Goal: Task Accomplishment & Management: Use online tool/utility

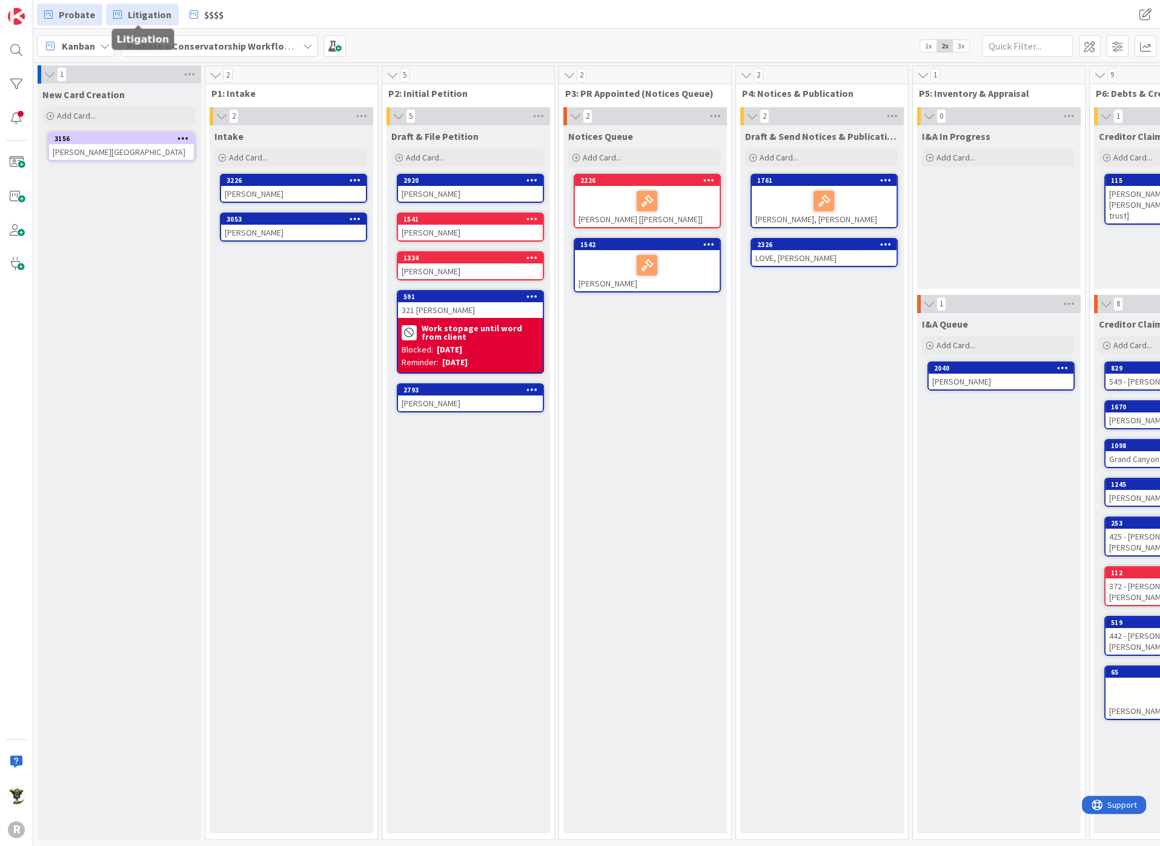
click at [133, 11] on span "Litigation" at bounding box center [150, 14] width 44 height 15
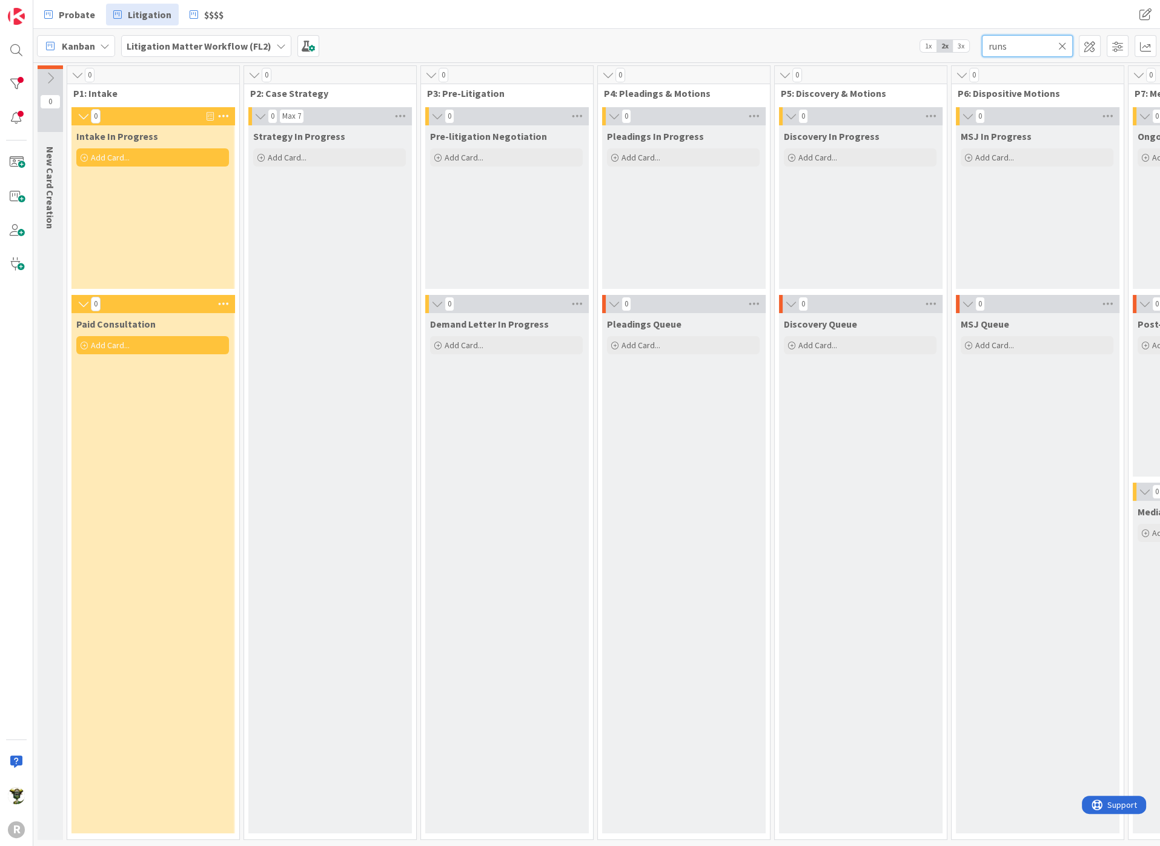
drag, startPoint x: 1003, startPoint y: 50, endPoint x: 936, endPoint y: 44, distance: 67.6
click at [936, 44] on div "Kanban Litigation Matter Workflow (FL2) 1x 2x 3x runs" at bounding box center [596, 45] width 1127 height 33
type input "s"
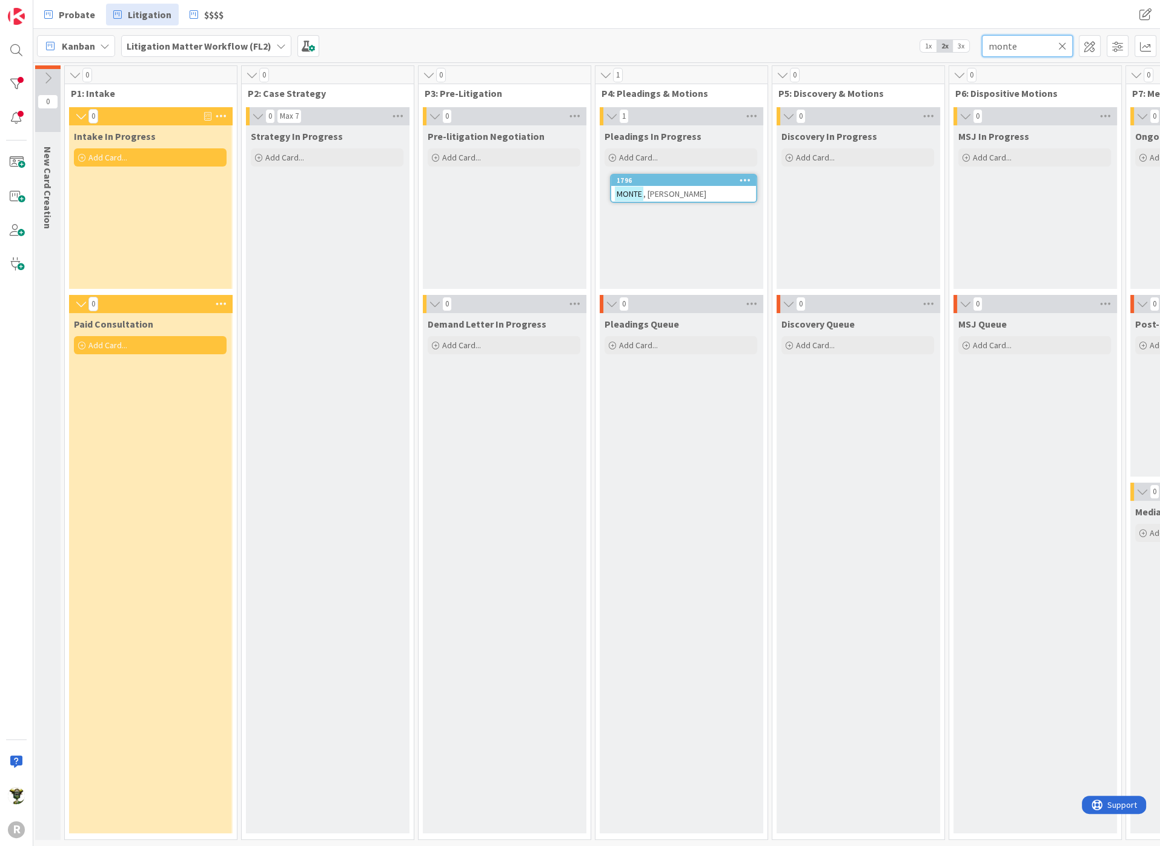
type input "monte"
click at [680, 184] on div "1796" at bounding box center [683, 180] width 145 height 11
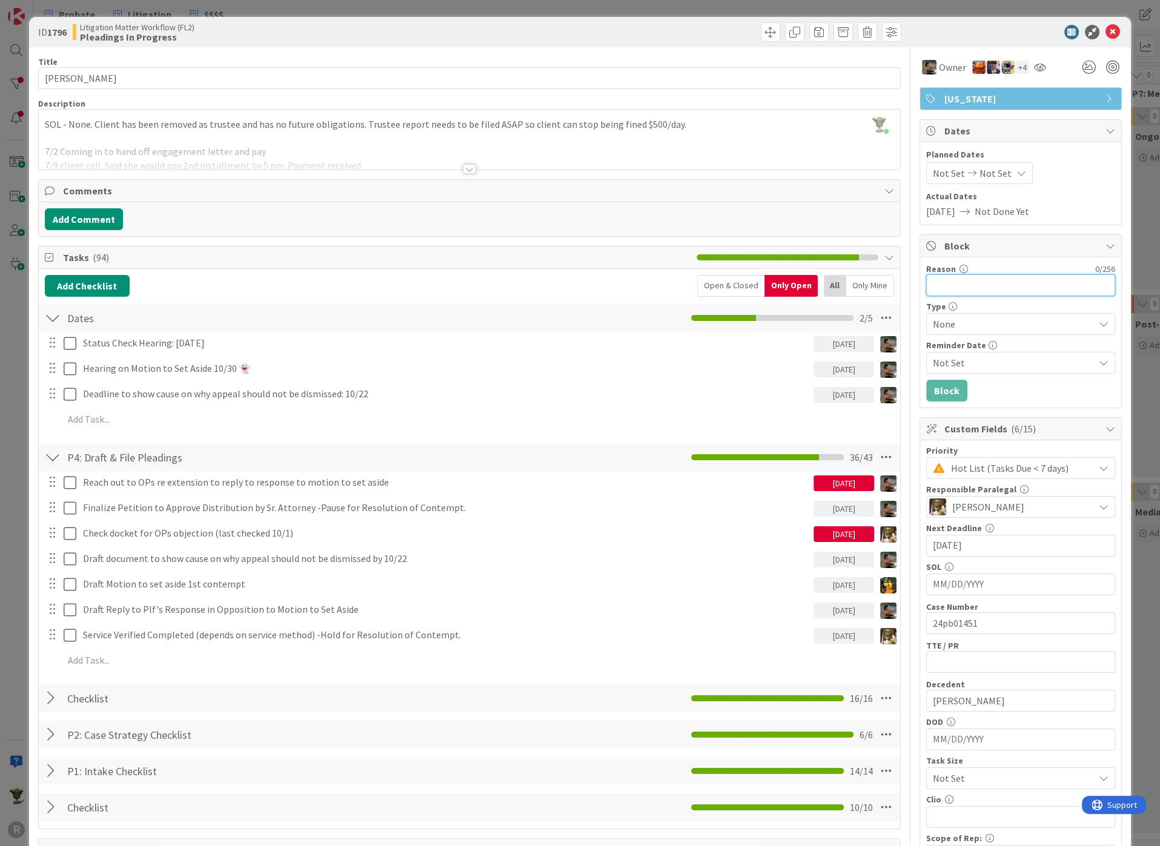
click at [961, 275] on input "Reason" at bounding box center [1020, 285] width 189 height 22
type input "Awaiting payment"
click at [962, 316] on span "None" at bounding box center [1010, 324] width 155 height 17
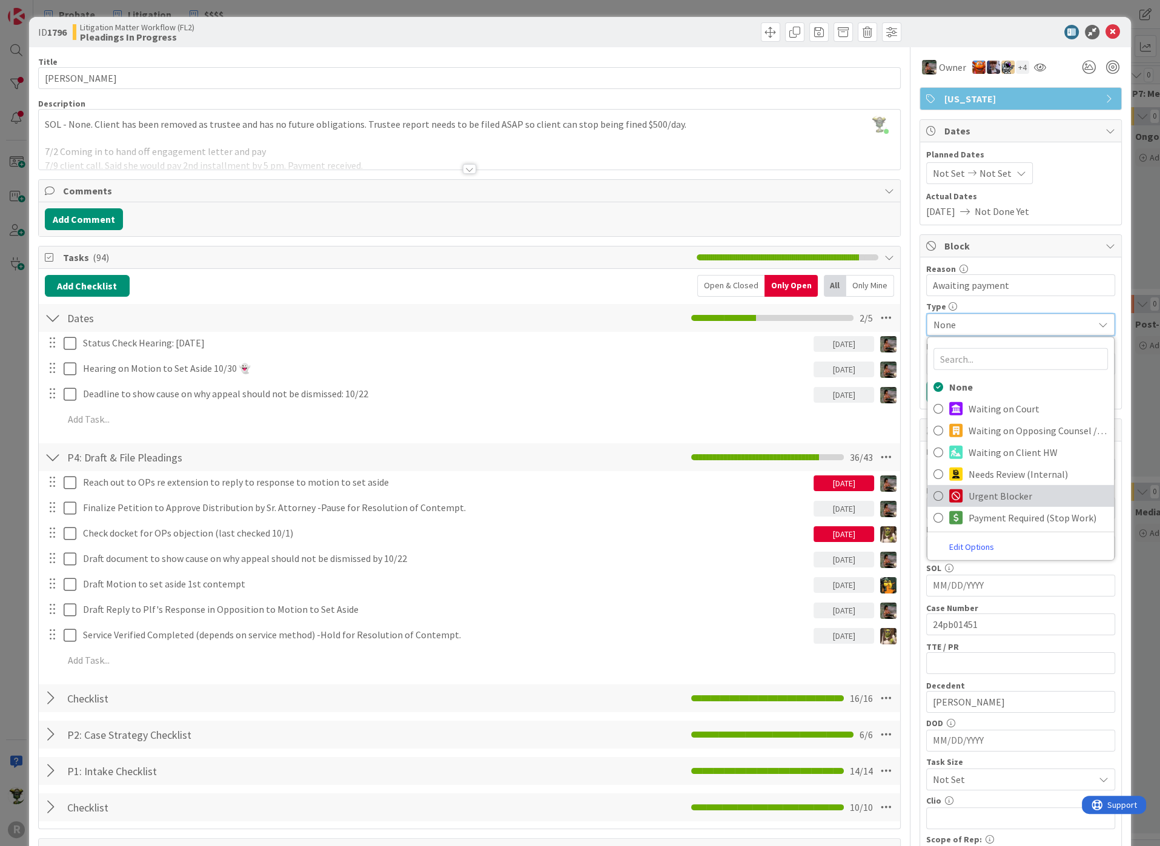
click at [949, 491] on div at bounding box center [955, 496] width 13 height 13
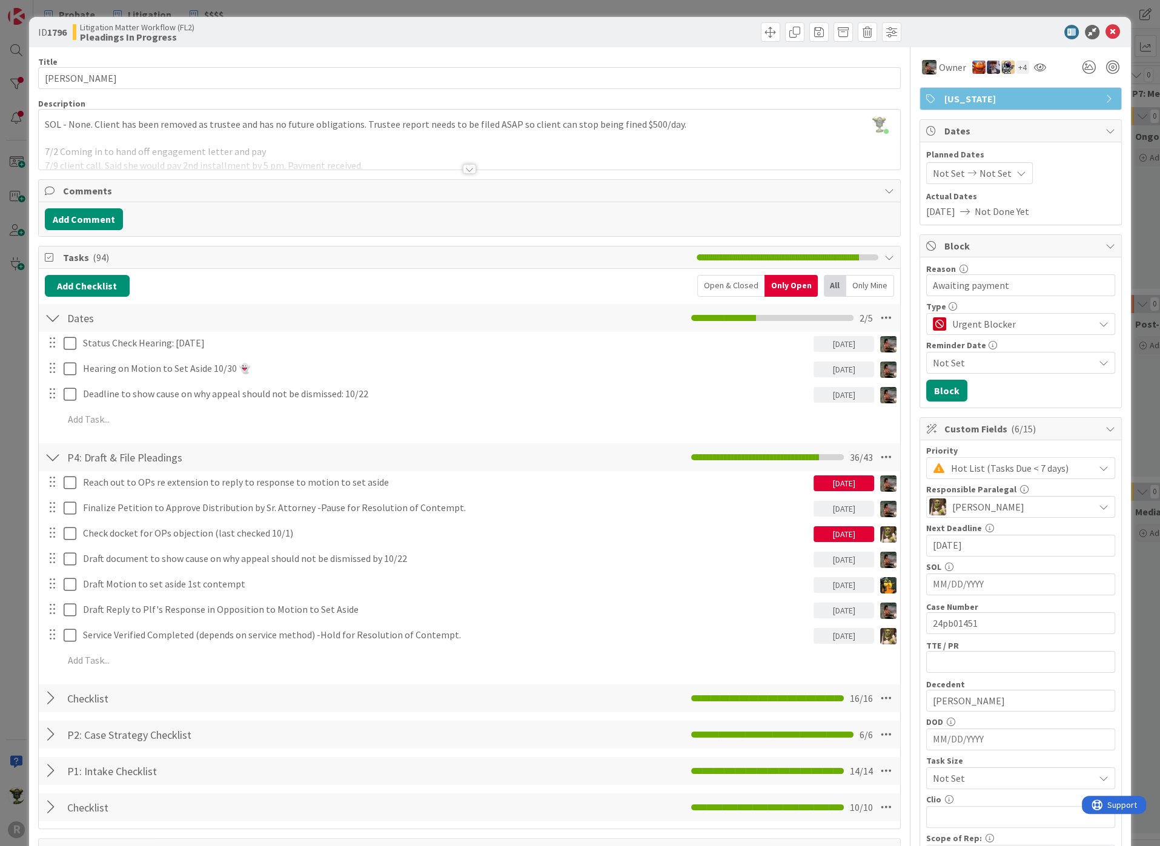
click at [958, 352] on div "Not Set" at bounding box center [1020, 363] width 189 height 22
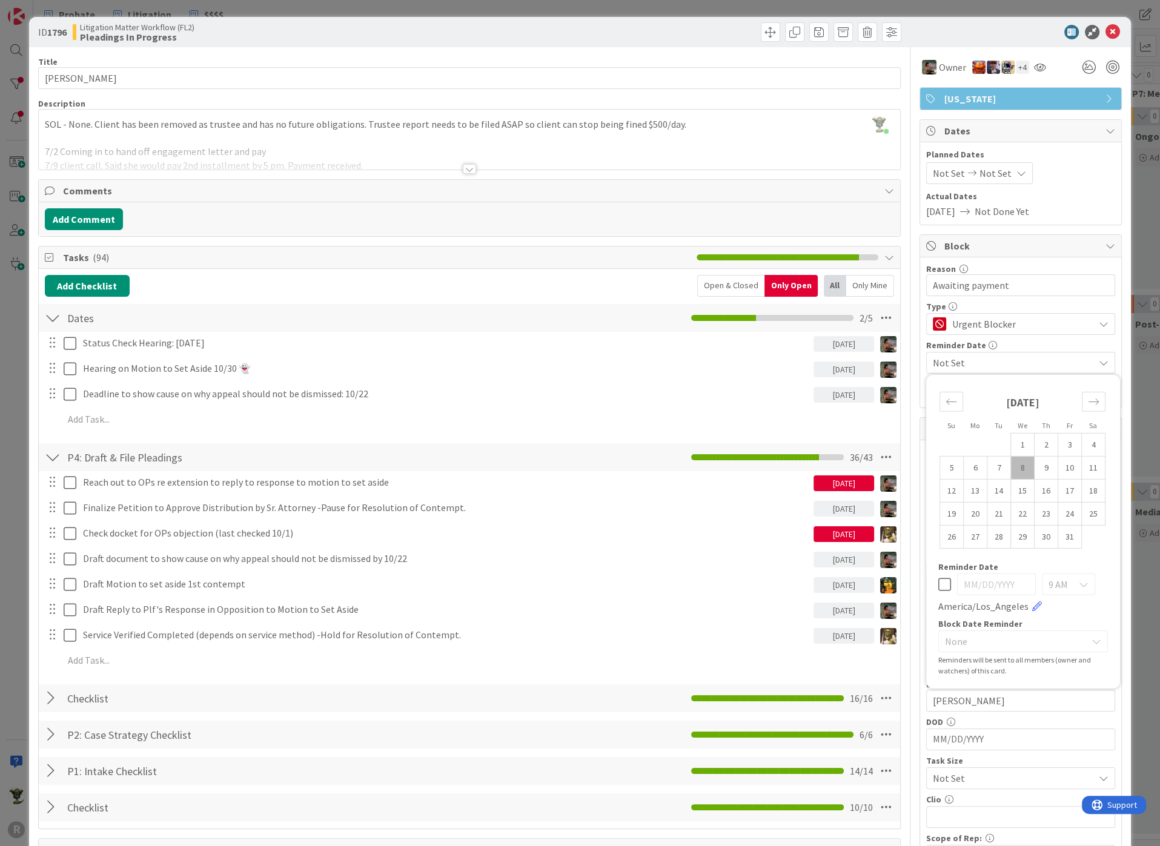
click at [1015, 338] on div "Type Urgent Blocker None Waiting on Court Waiting on Opposing Counsel / OP Wait…" at bounding box center [1020, 337] width 189 height 71
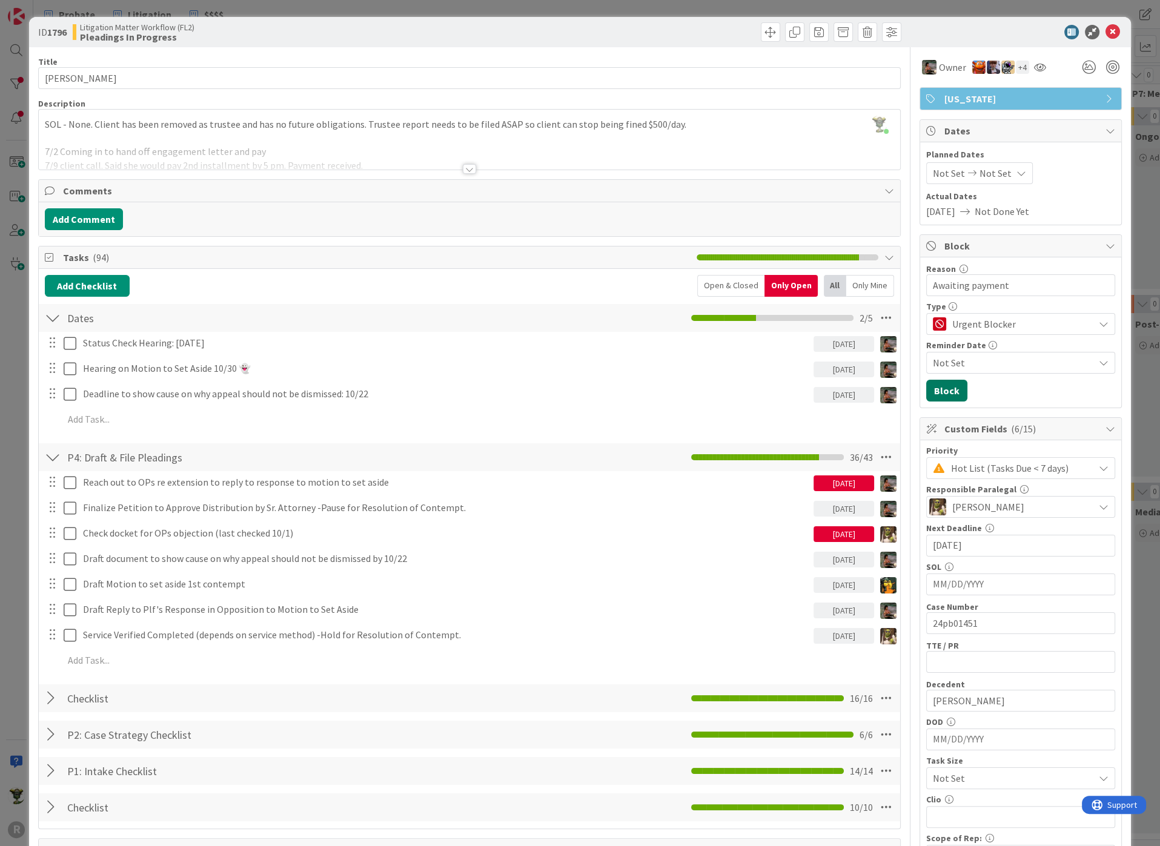
click at [938, 391] on button "Block" at bounding box center [946, 391] width 41 height 22
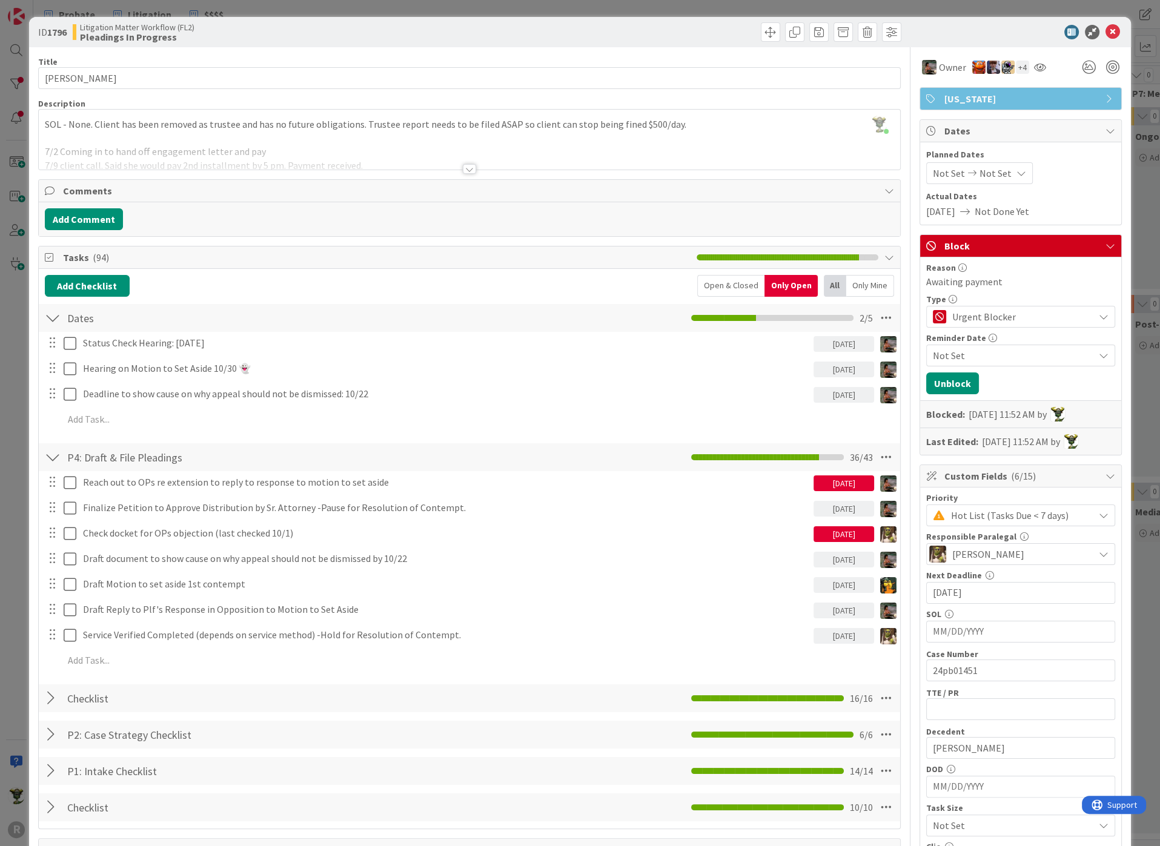
click at [599, 49] on div "Title 12 / 128 [PERSON_NAME] Description [PERSON_NAME] just joined SOL - None. …" at bounding box center [469, 706] width 863 height 1319
click at [1106, 32] on icon at bounding box center [1113, 32] width 15 height 15
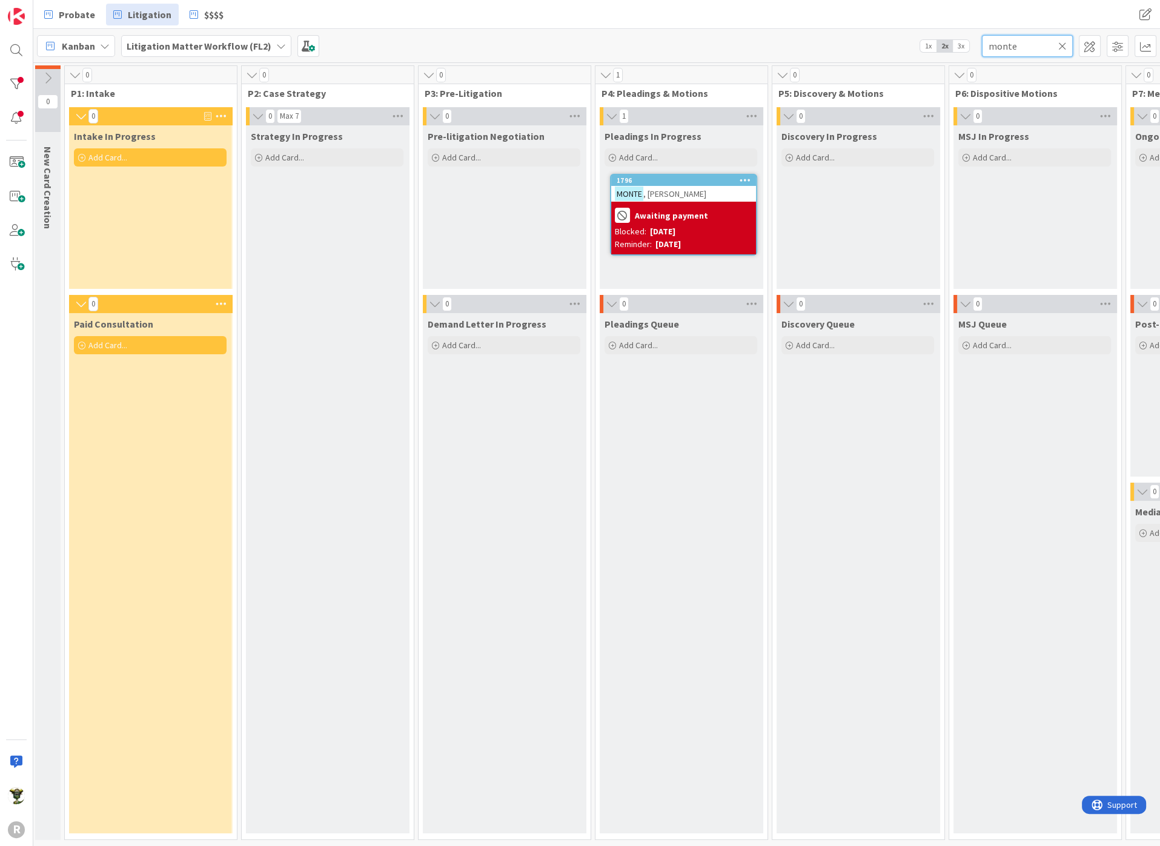
drag, startPoint x: 986, startPoint y: 47, endPoint x: 785, endPoint y: 47, distance: 201.7
click at [795, 47] on div "Kanban Litigation Matter Workflow (FL2) 1x 2x 3x monte" at bounding box center [596, 45] width 1127 height 33
type input "laugh"
click at [684, 186] on div "LAUGH ERY: Beneficiary of Estate" at bounding box center [683, 194] width 145 height 16
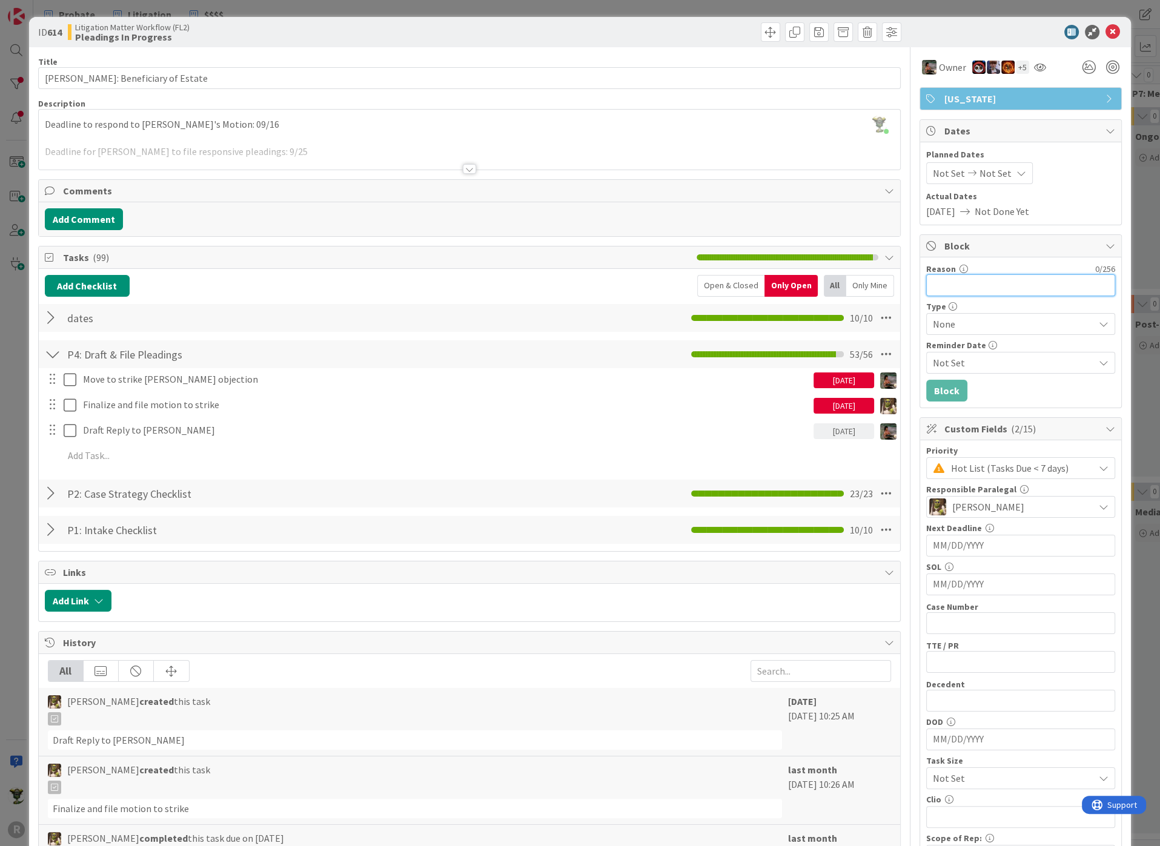
click at [953, 282] on input "Reason" at bounding box center [1020, 285] width 189 height 22
type input "Awaiting Payment"
click at [938, 321] on span "None" at bounding box center [1010, 324] width 155 height 17
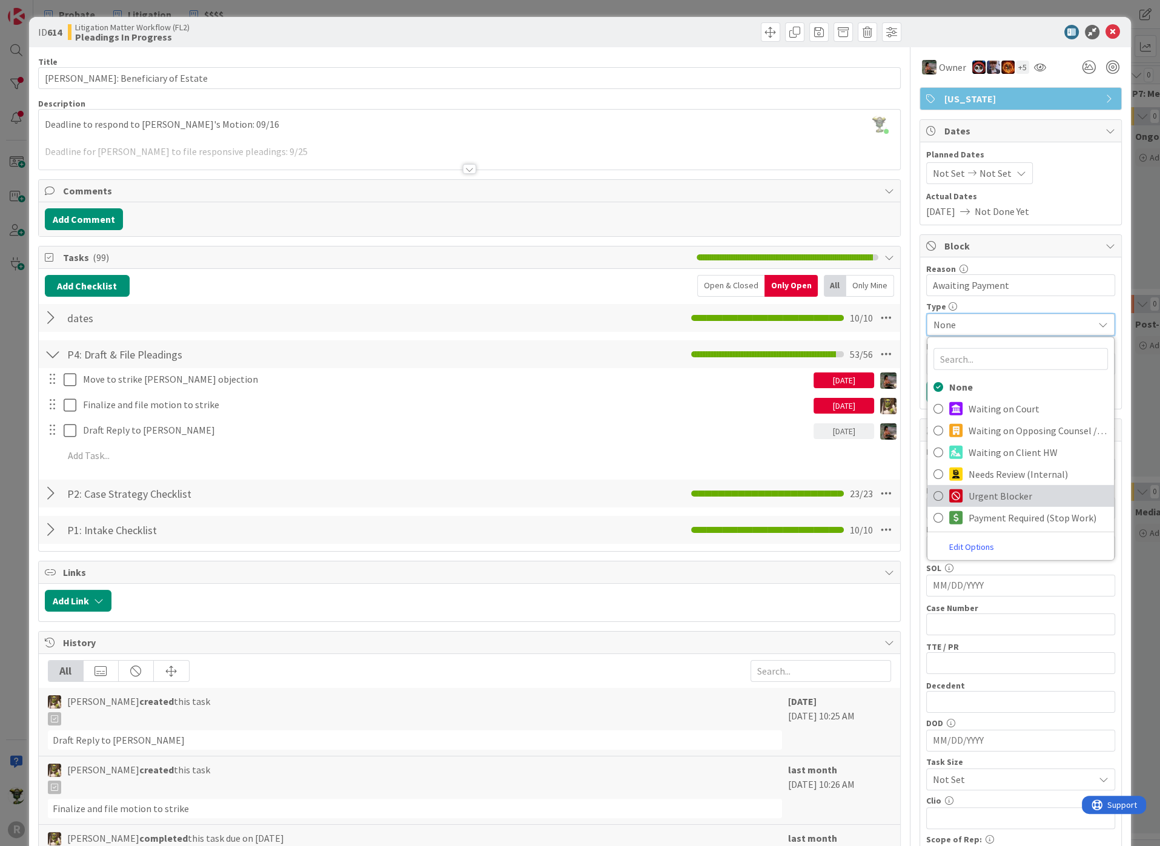
click at [969, 491] on span "Urgent Blocker" at bounding box center [1038, 496] width 139 height 18
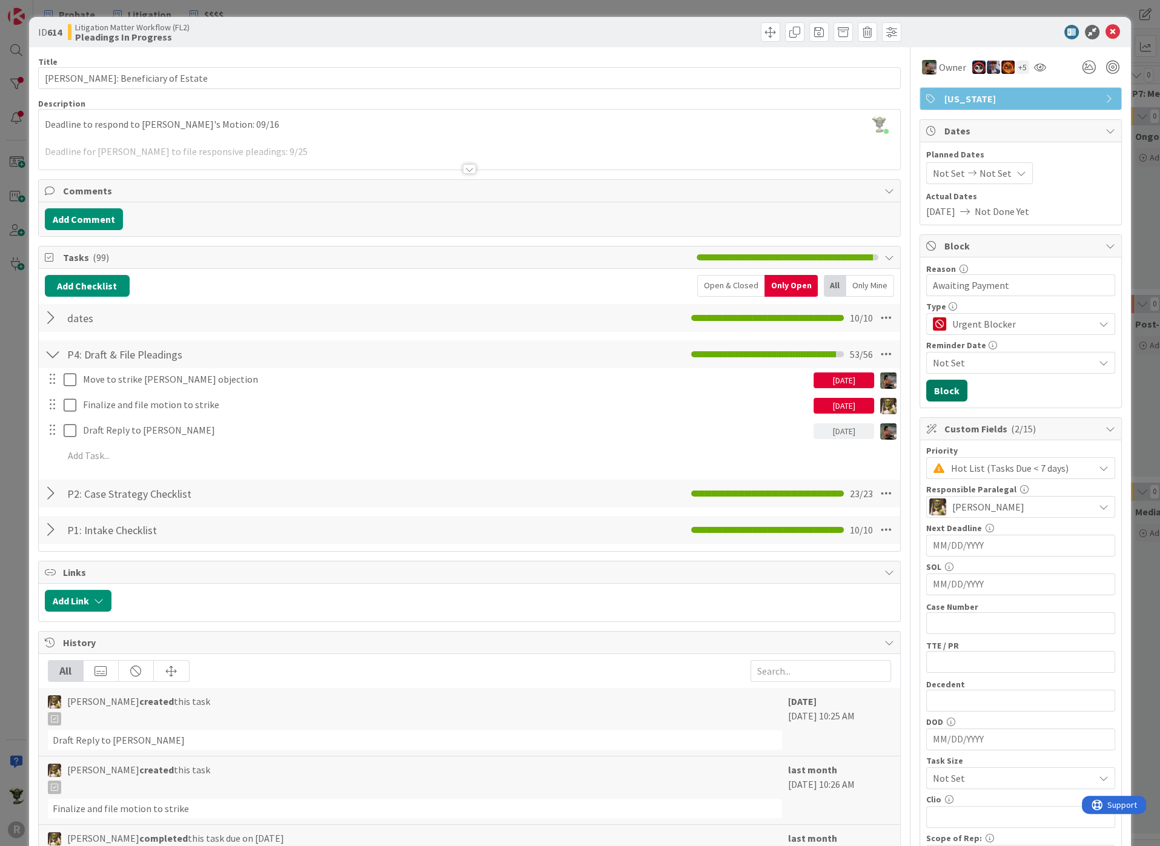
click at [931, 392] on button "Block" at bounding box center [946, 391] width 41 height 22
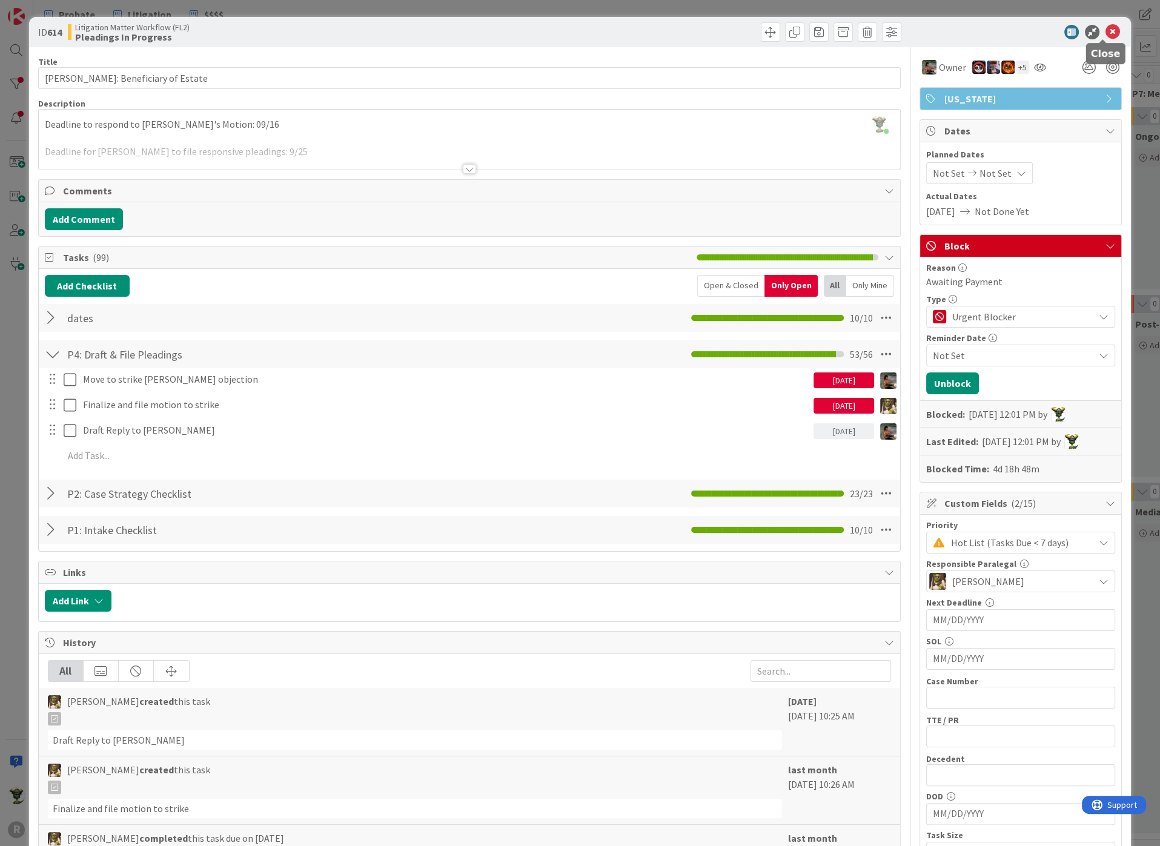
click at [1107, 28] on icon at bounding box center [1113, 32] width 15 height 15
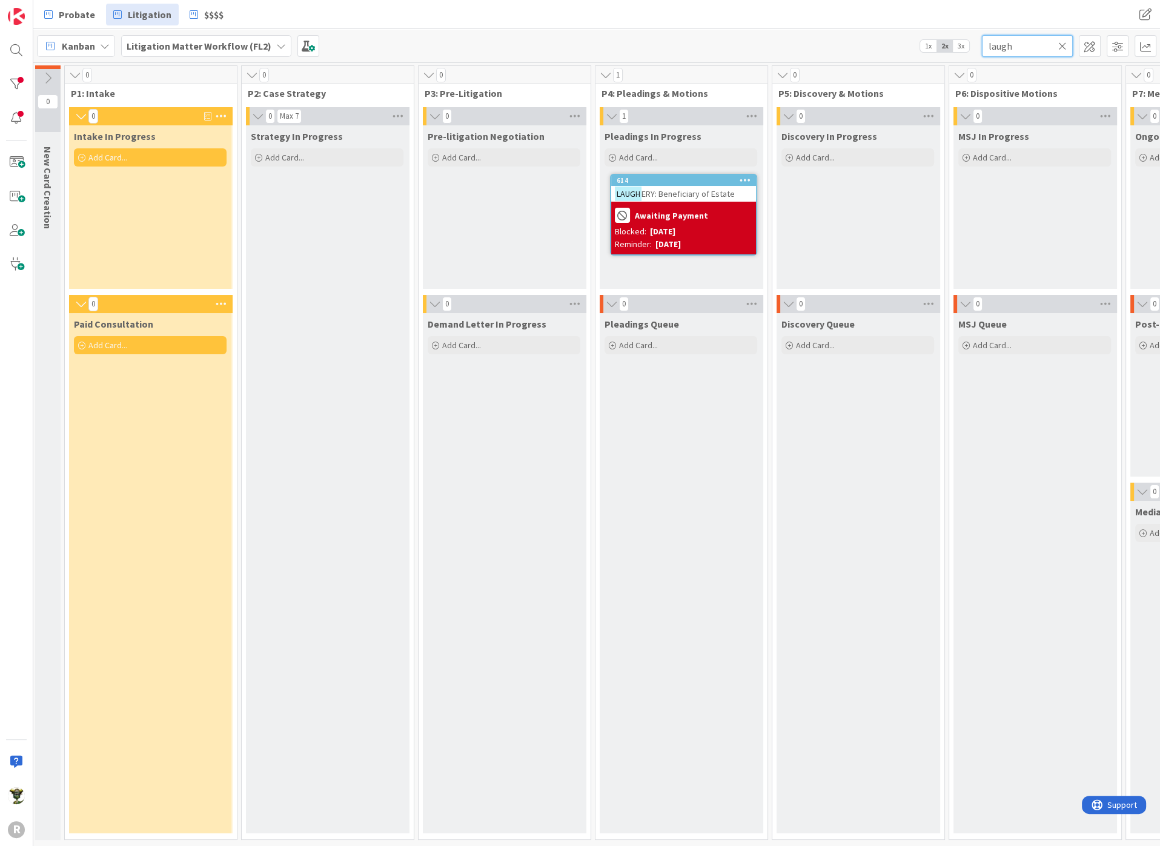
drag, startPoint x: 1028, startPoint y: 37, endPoint x: 976, endPoint y: 47, distance: 53.0
click at [976, 47] on div "Kanban Litigation Matter Workflow (FL2) 1x 2x 3x laugh" at bounding box center [596, 45] width 1127 height 33
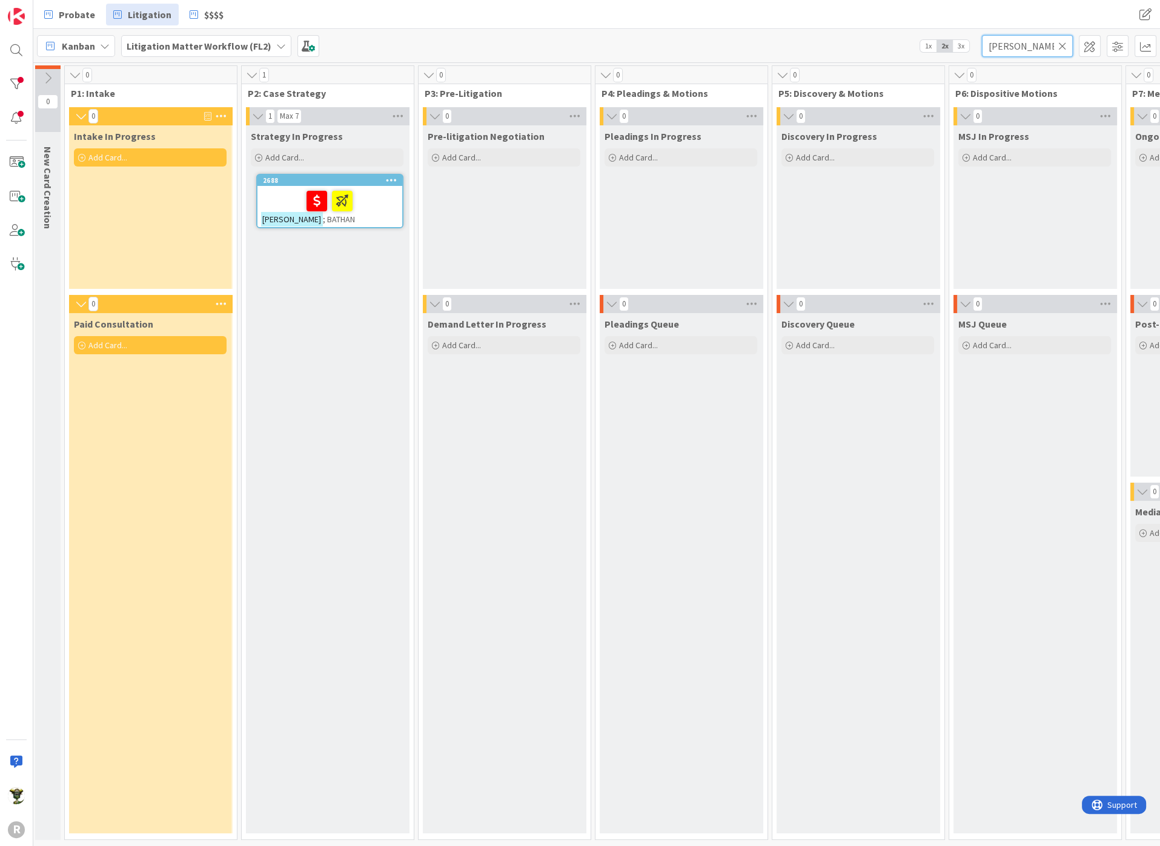
type input "[PERSON_NAME]"
click at [298, 194] on div at bounding box center [330, 200] width 138 height 25
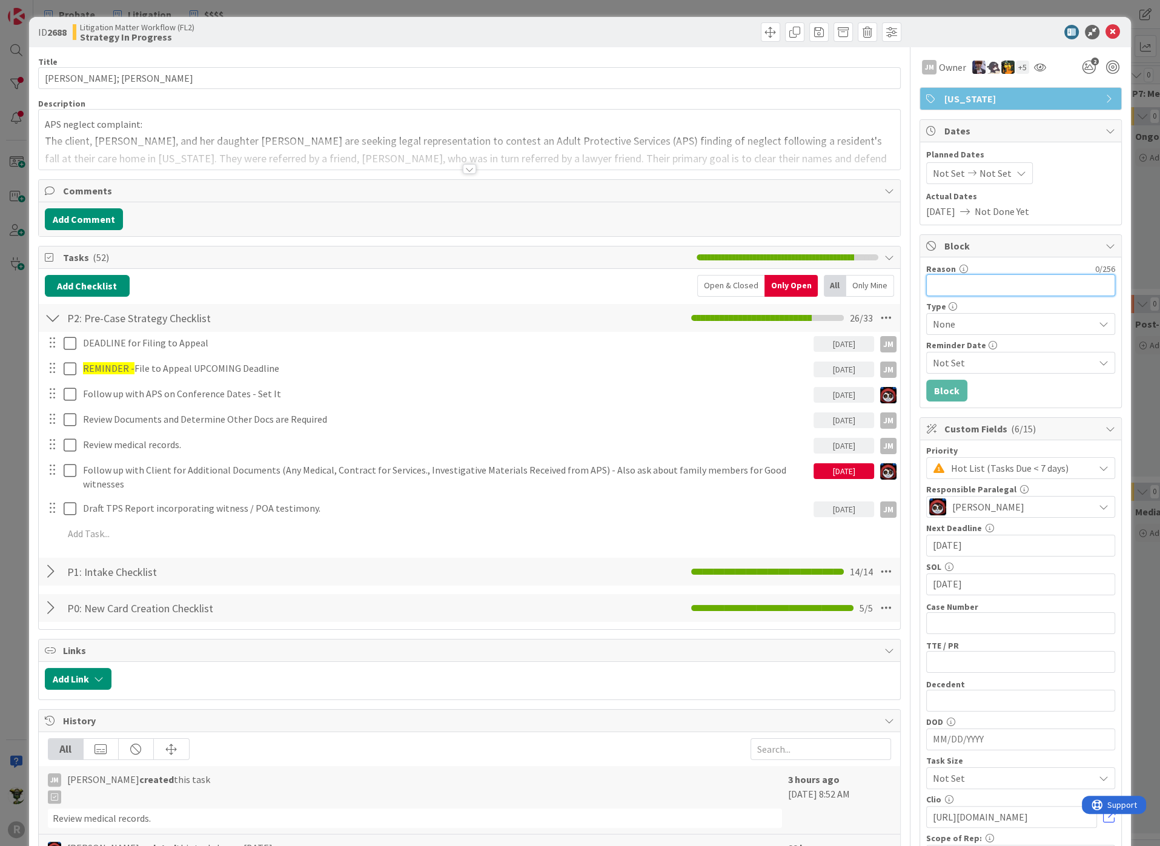
click at [947, 280] on input "Reason" at bounding box center [1020, 285] width 189 height 22
type input "Awaiting Payment"
click at [944, 374] on div "Reason 16 / 256 Awaiting Payment Type None Reminder Date Not Set Block" at bounding box center [1020, 332] width 201 height 150
click at [946, 321] on span "None" at bounding box center [1010, 324] width 155 height 17
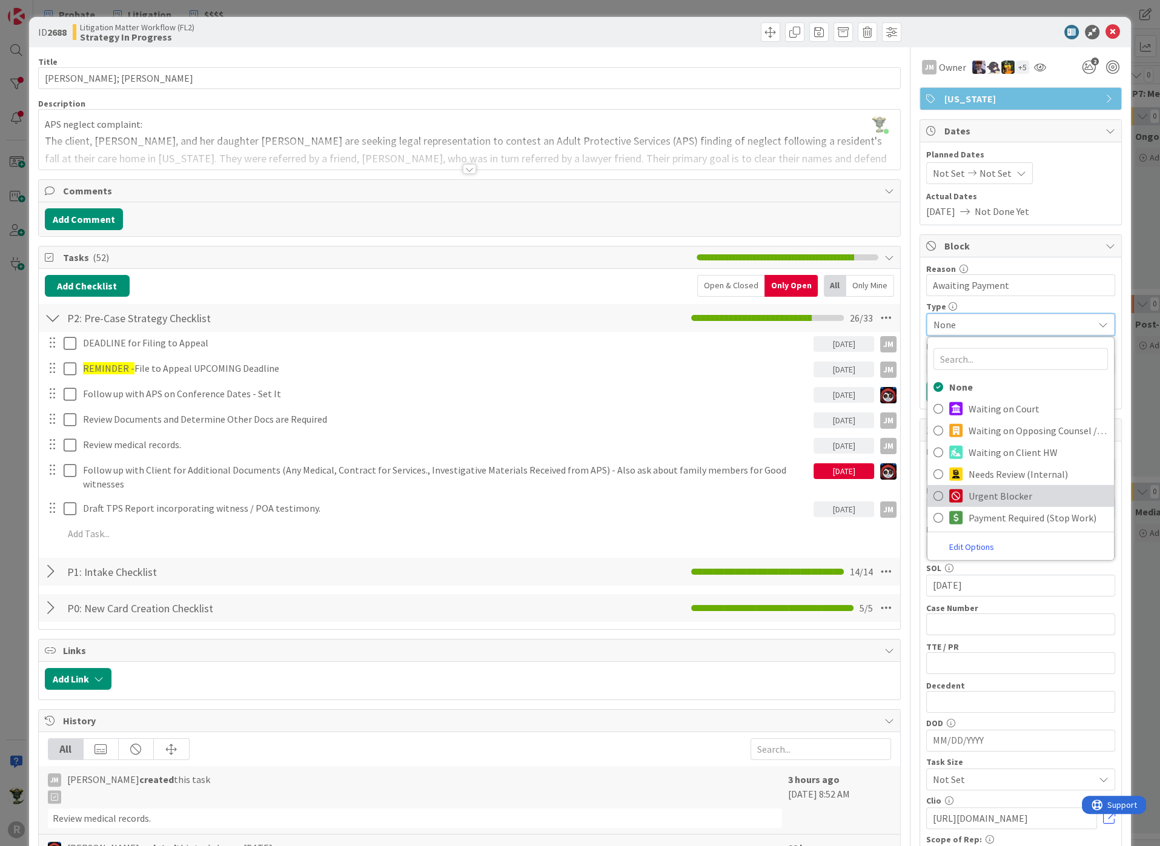
click at [954, 491] on link "Urgent Blocker" at bounding box center [1021, 496] width 187 height 22
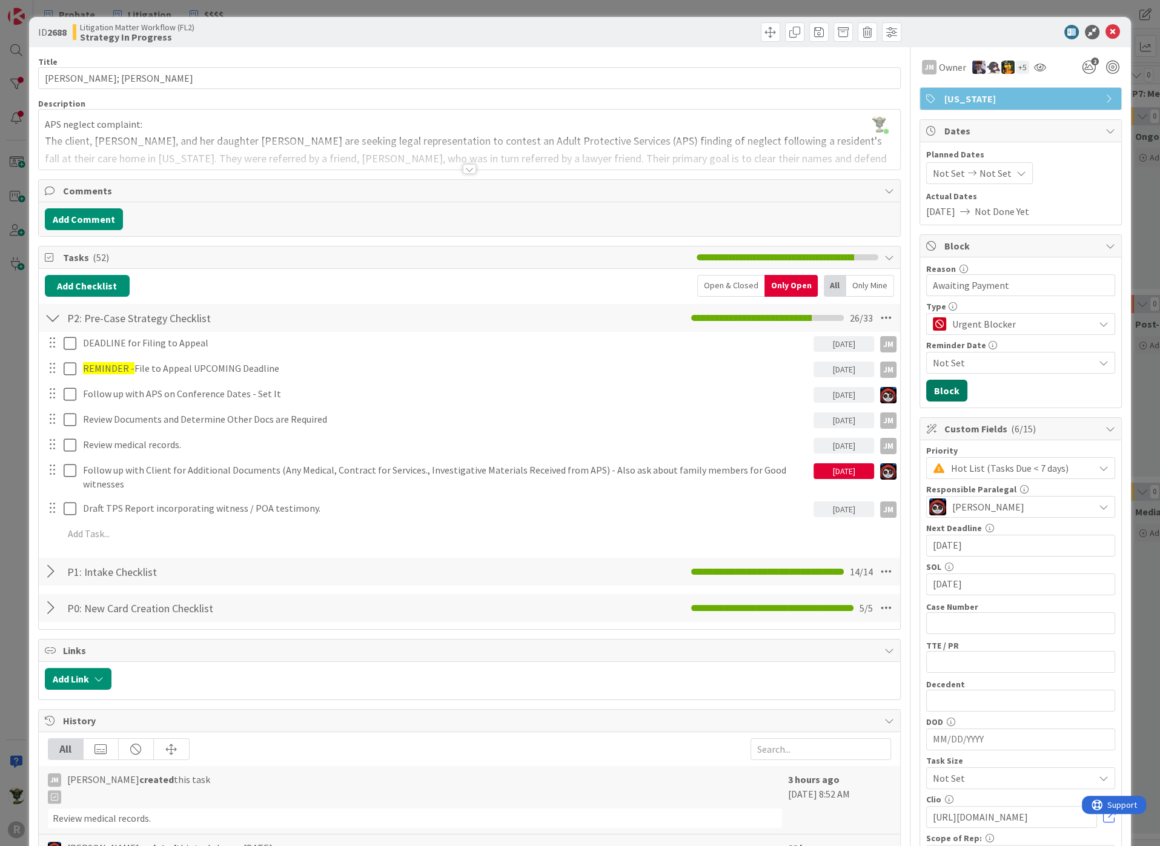
click at [941, 384] on button "Block" at bounding box center [946, 391] width 41 height 22
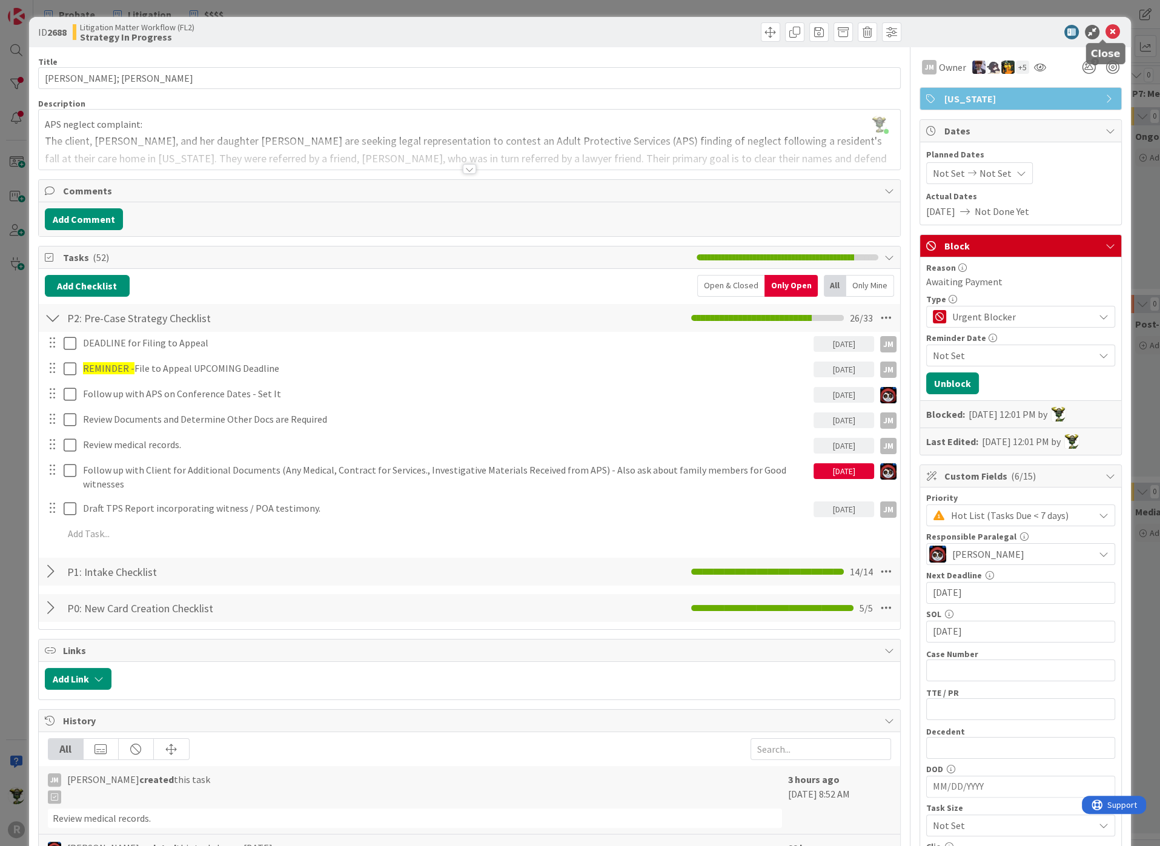
click at [1106, 30] on icon at bounding box center [1113, 32] width 15 height 15
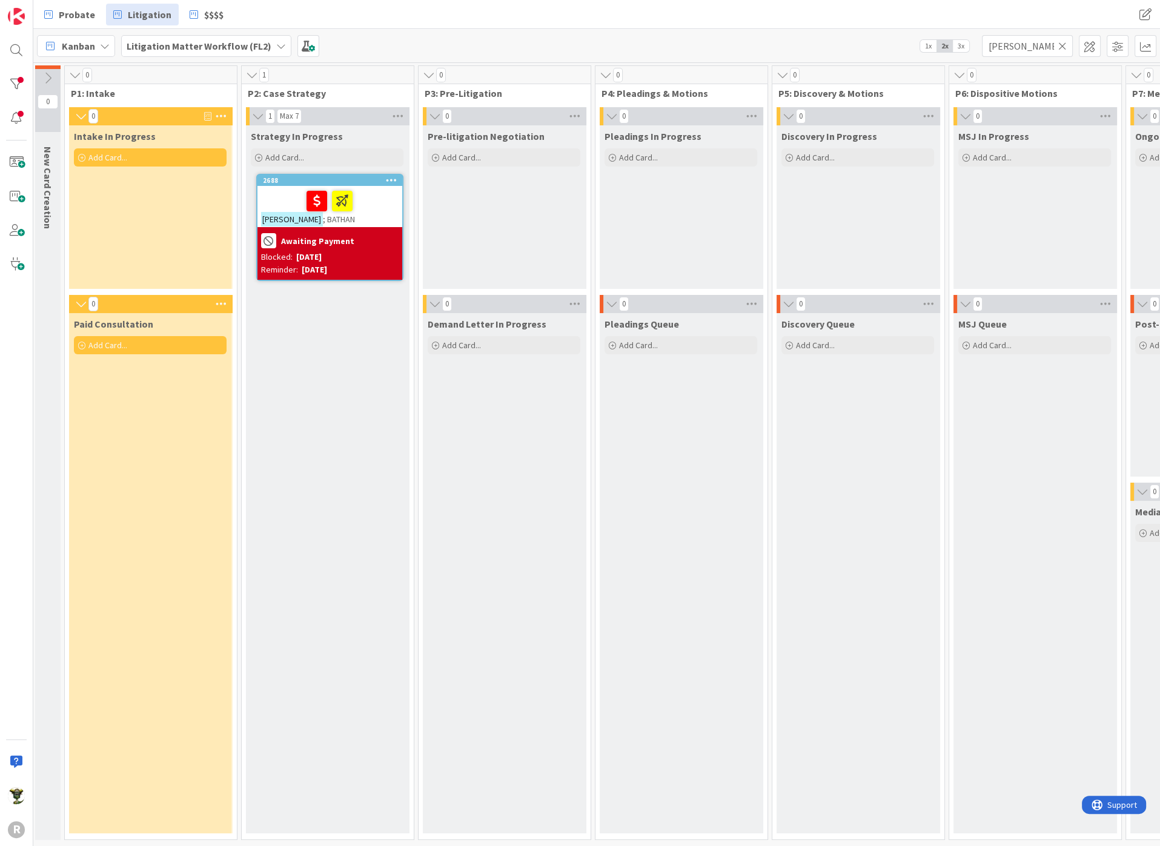
click at [980, 44] on div "Kanban Litigation Matter Workflow (FL2) 1x 2x 3x [PERSON_NAME]" at bounding box center [596, 45] width 1127 height 33
click at [995, 47] on input "[PERSON_NAME]" at bounding box center [1027, 46] width 91 height 22
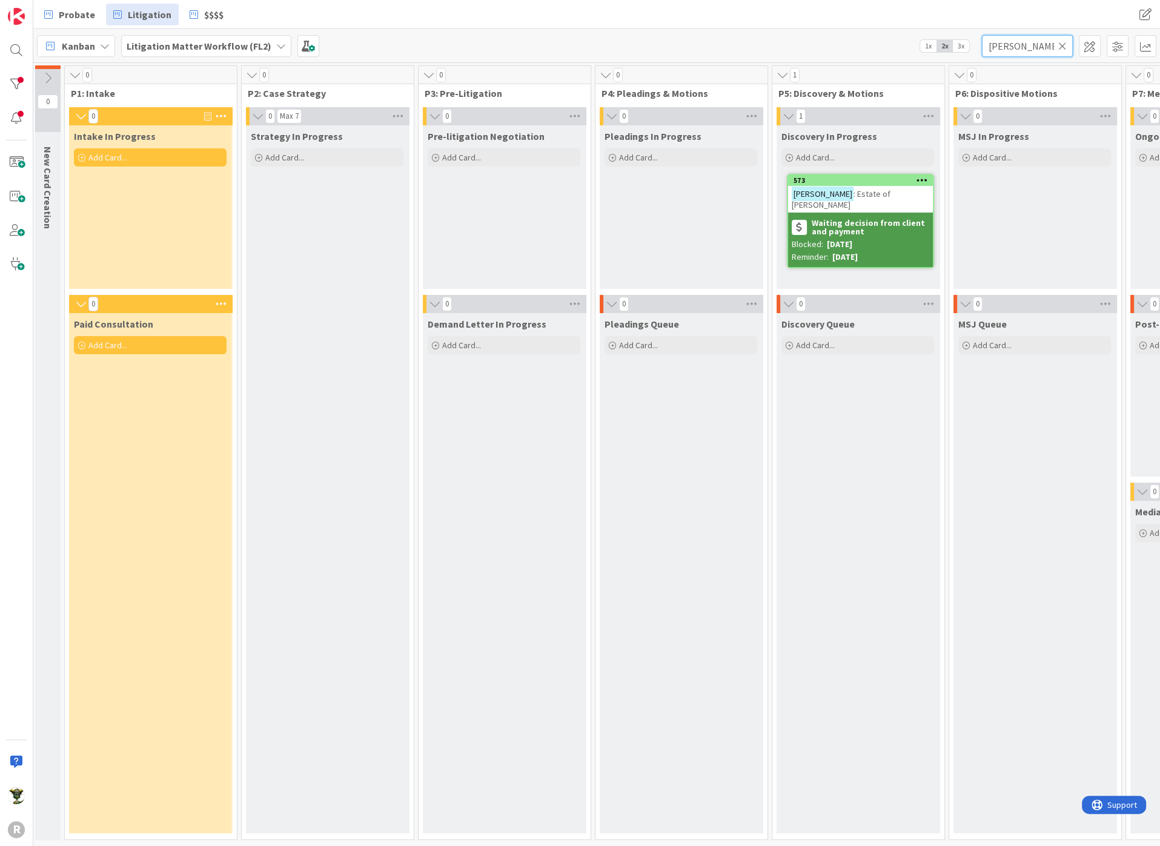
type input "[PERSON_NAME]"
click at [889, 222] on b "Waiting decision from client and payment" at bounding box center [871, 227] width 118 height 17
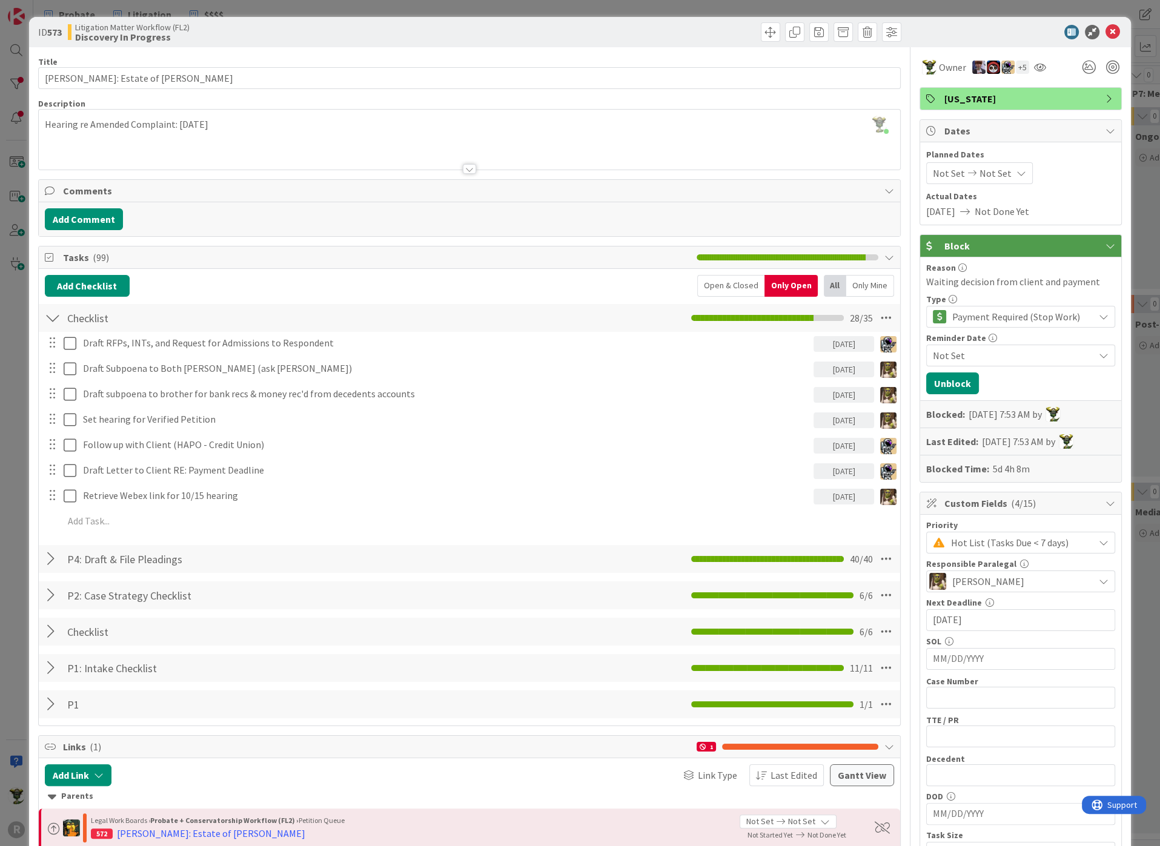
click at [987, 351] on span "Not Set" at bounding box center [1013, 355] width 161 height 15
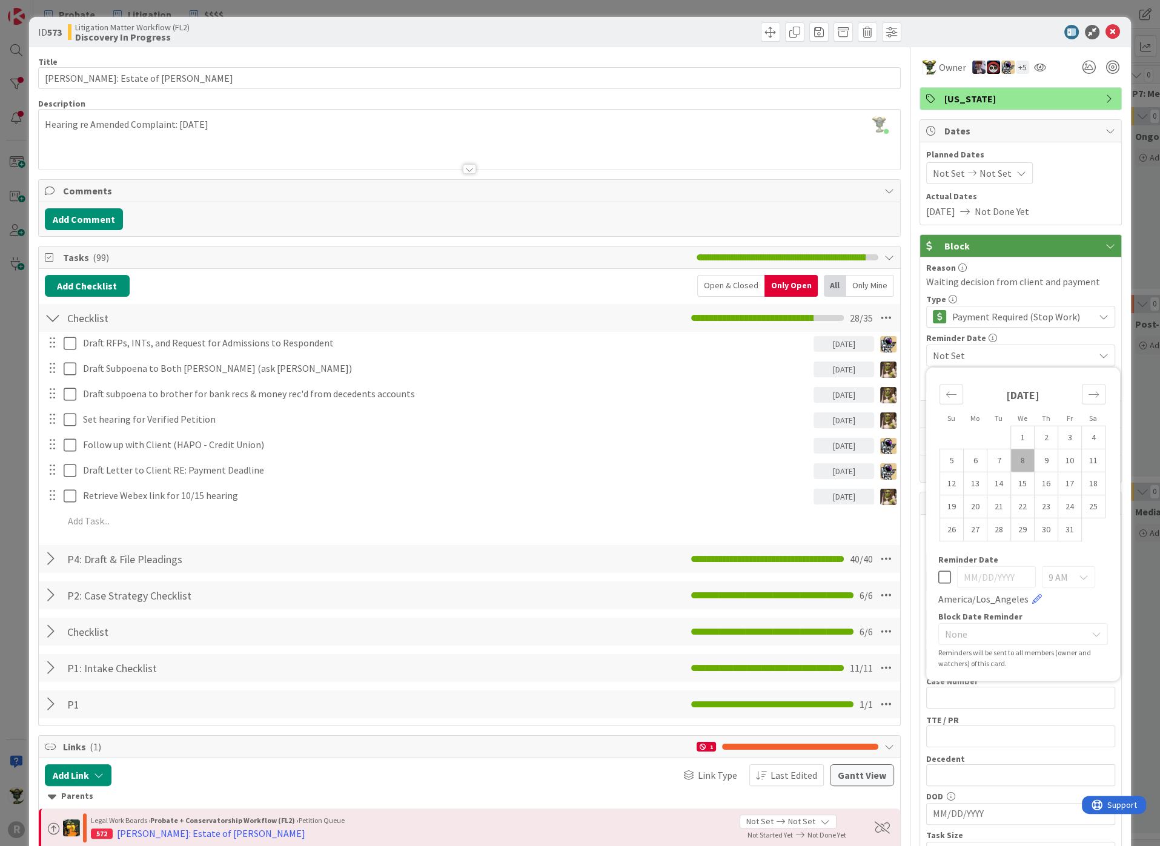
click at [1040, 308] on span "Payment Required (Stop Work)" at bounding box center [1020, 316] width 136 height 17
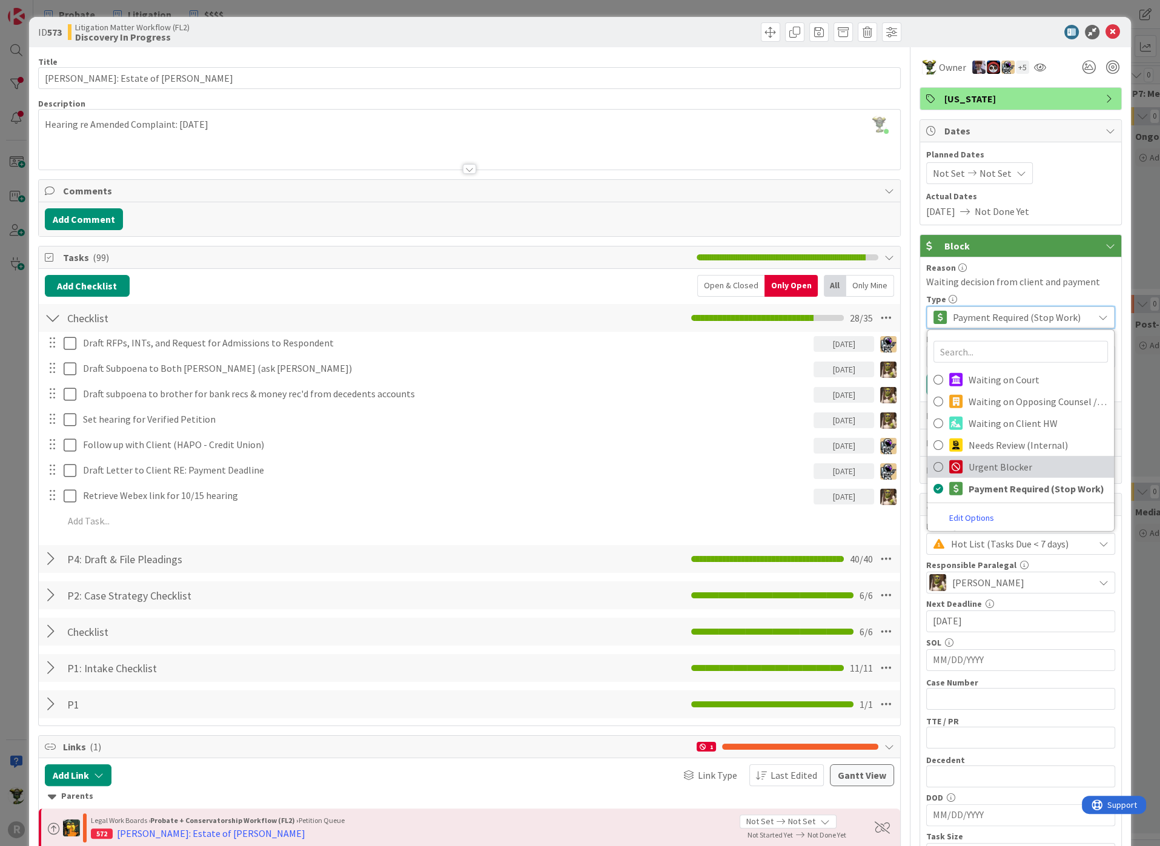
click at [969, 465] on span "Urgent Blocker" at bounding box center [1038, 467] width 139 height 18
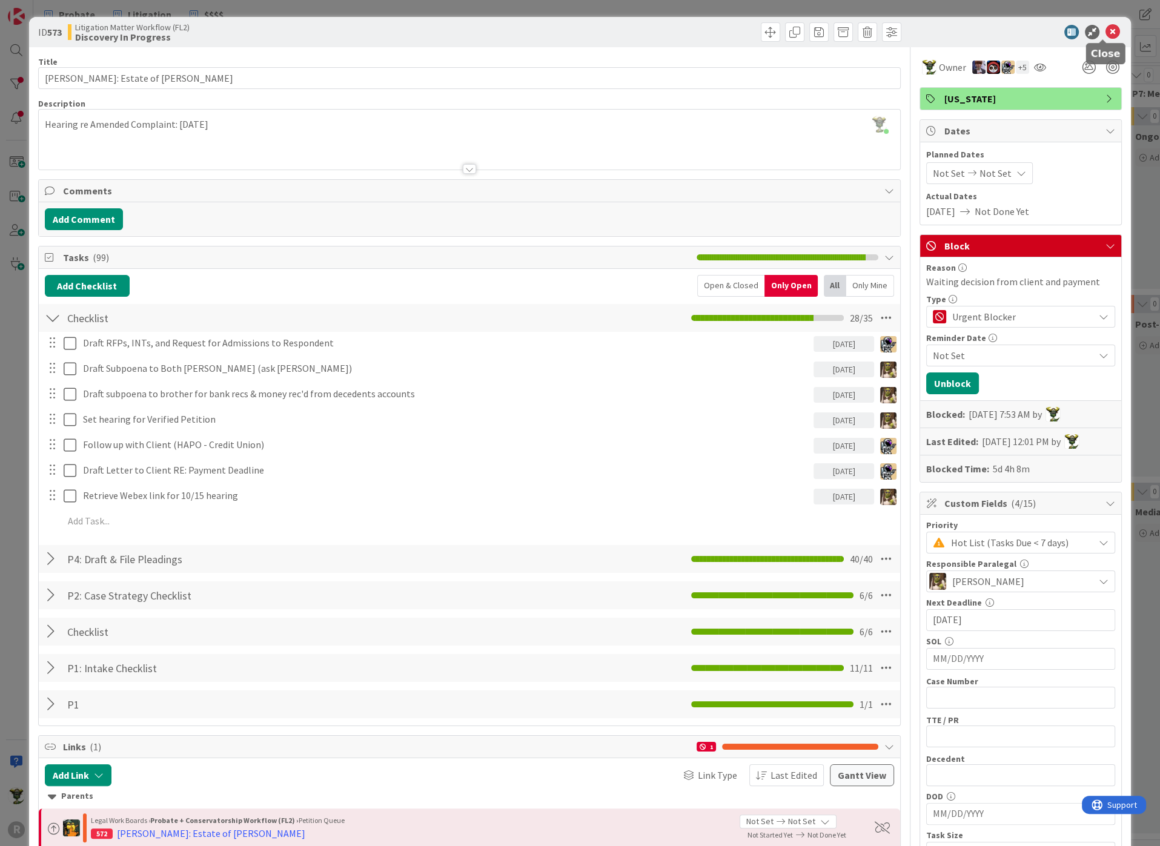
click at [1108, 30] on icon at bounding box center [1113, 32] width 15 height 15
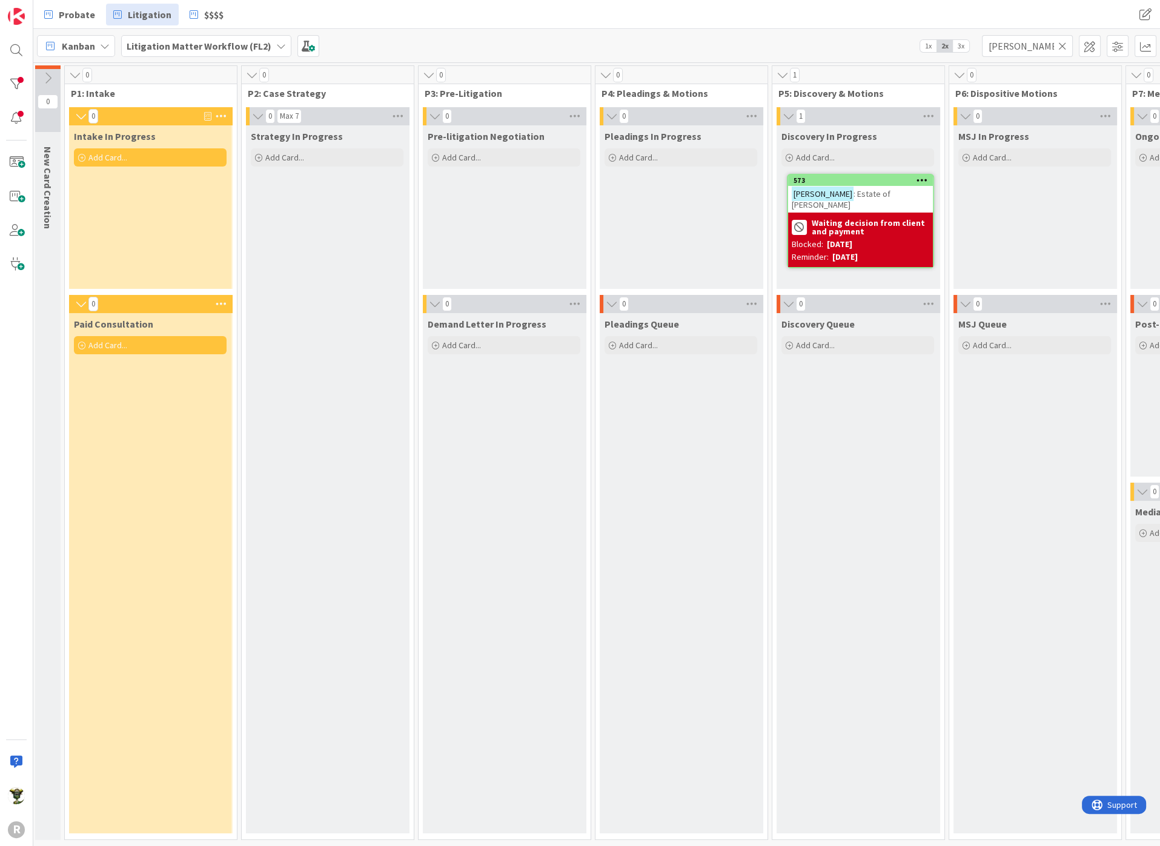
click at [545, 42] on div "Kanban Litigation Matter Workflow (FL2) 1x 2x 3x [PERSON_NAME]" at bounding box center [596, 45] width 1127 height 33
